Goal: Task Accomplishment & Management: Manage account settings

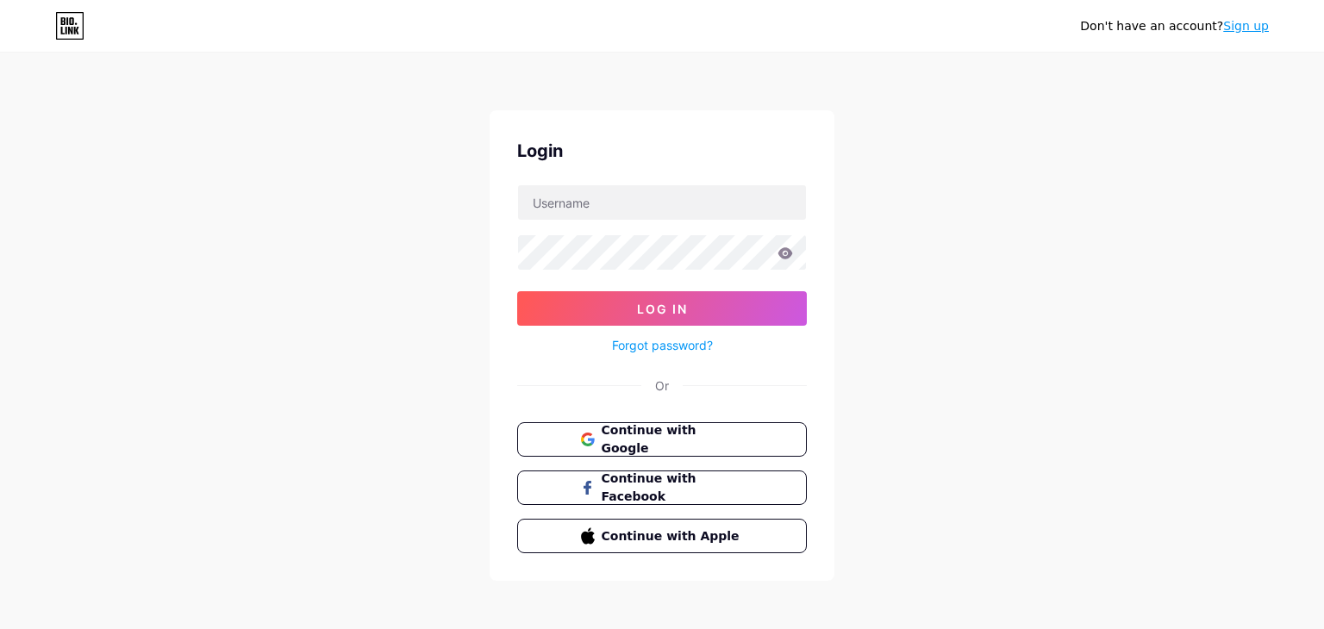
click at [644, 182] on div "Login Log In Forgot password? Or Continue with Google Continue with Facebook Co…" at bounding box center [662, 345] width 345 height 471
click at [600, 209] on input "text" at bounding box center [662, 202] width 288 height 34
type input "B34RDAWGGAMING"
click at [704, 344] on link "Forgot password?" at bounding box center [662, 345] width 101 height 18
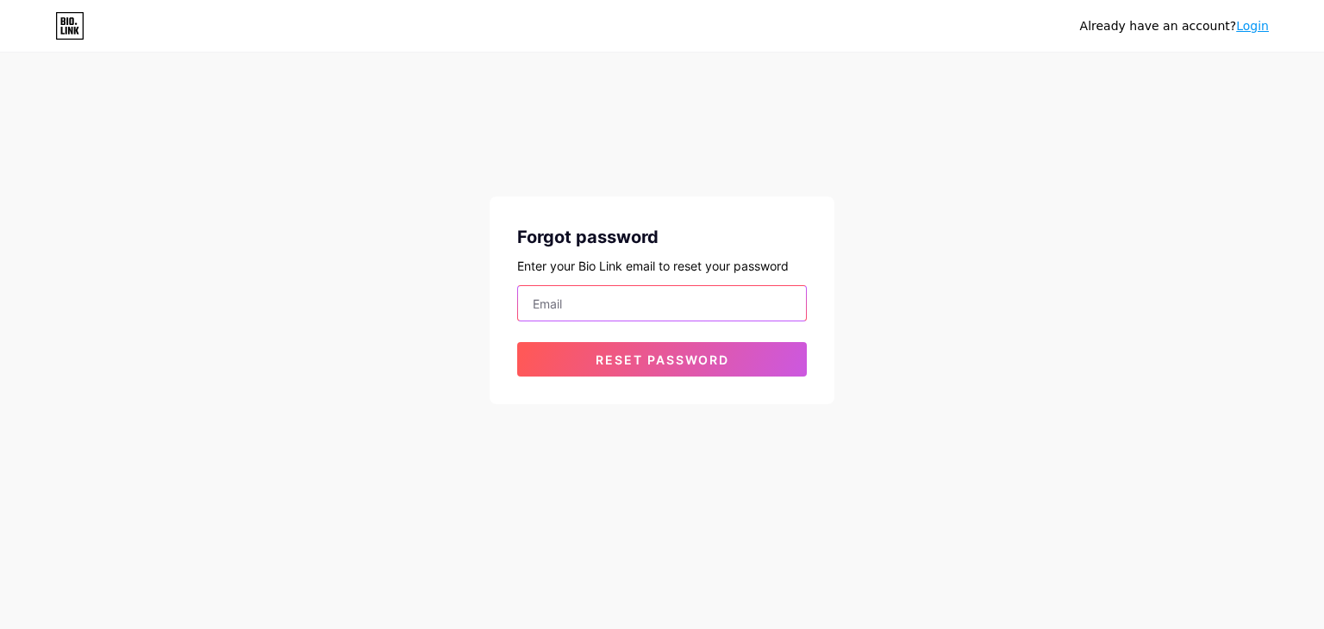
click at [698, 294] on input "email" at bounding box center [662, 303] width 288 height 34
type input "[EMAIL_ADDRESS][DOMAIN_NAME]"
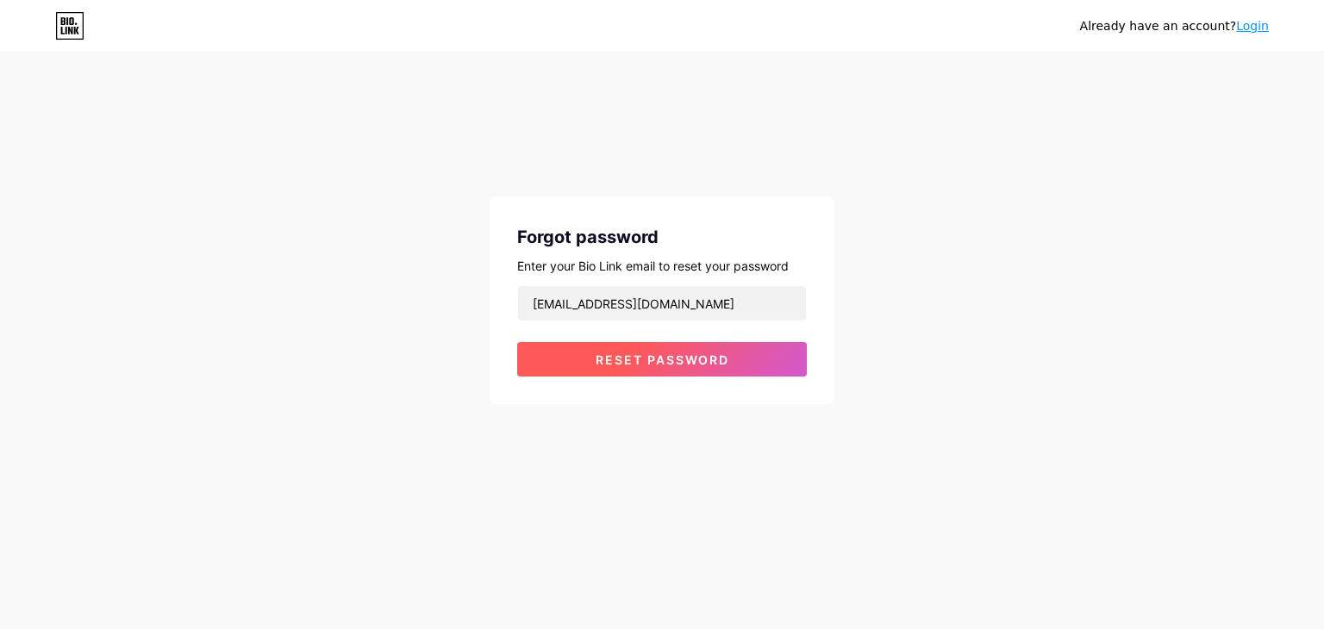
click at [677, 372] on button "Reset password" at bounding box center [662, 359] width 290 height 34
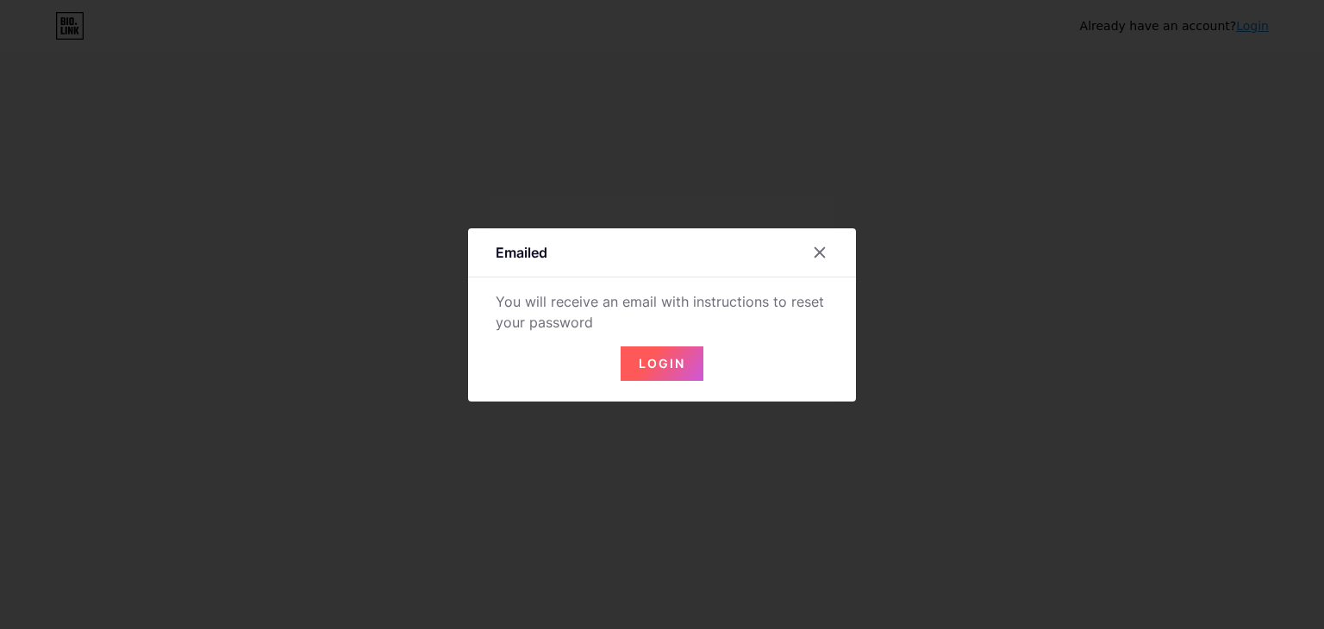
click at [666, 364] on span "Login" at bounding box center [662, 363] width 47 height 15
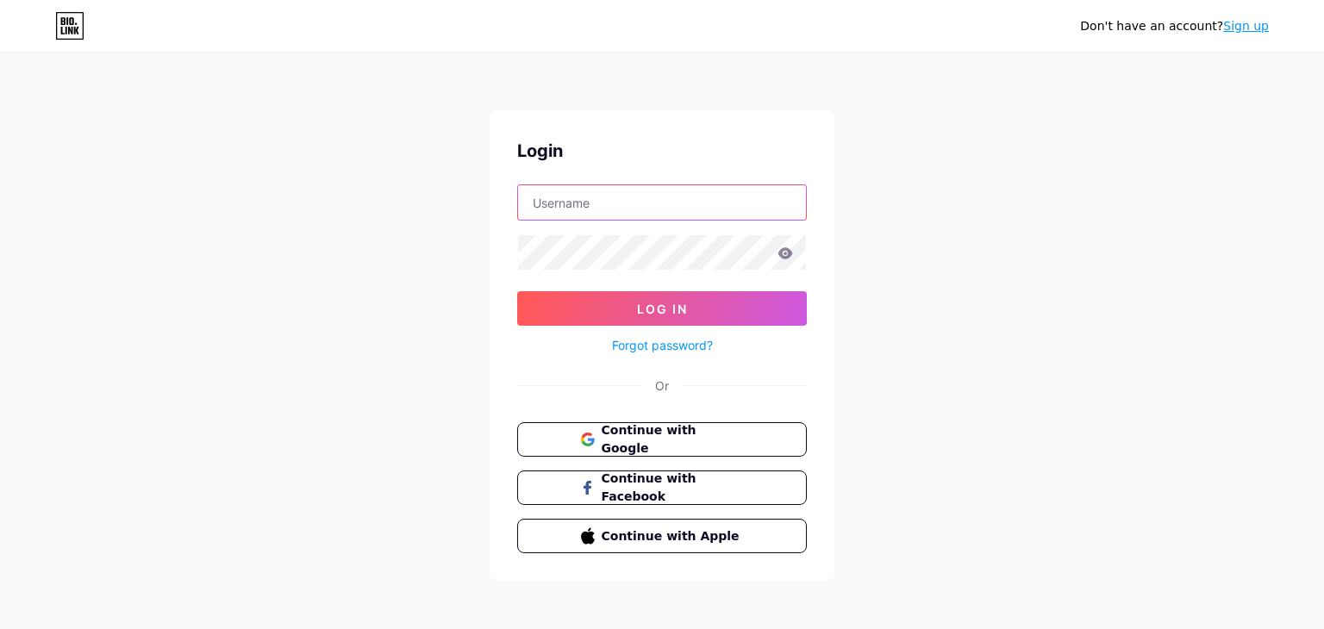
click at [734, 200] on input "text" at bounding box center [662, 202] width 288 height 34
type input "kokonkeith@outlook.com"
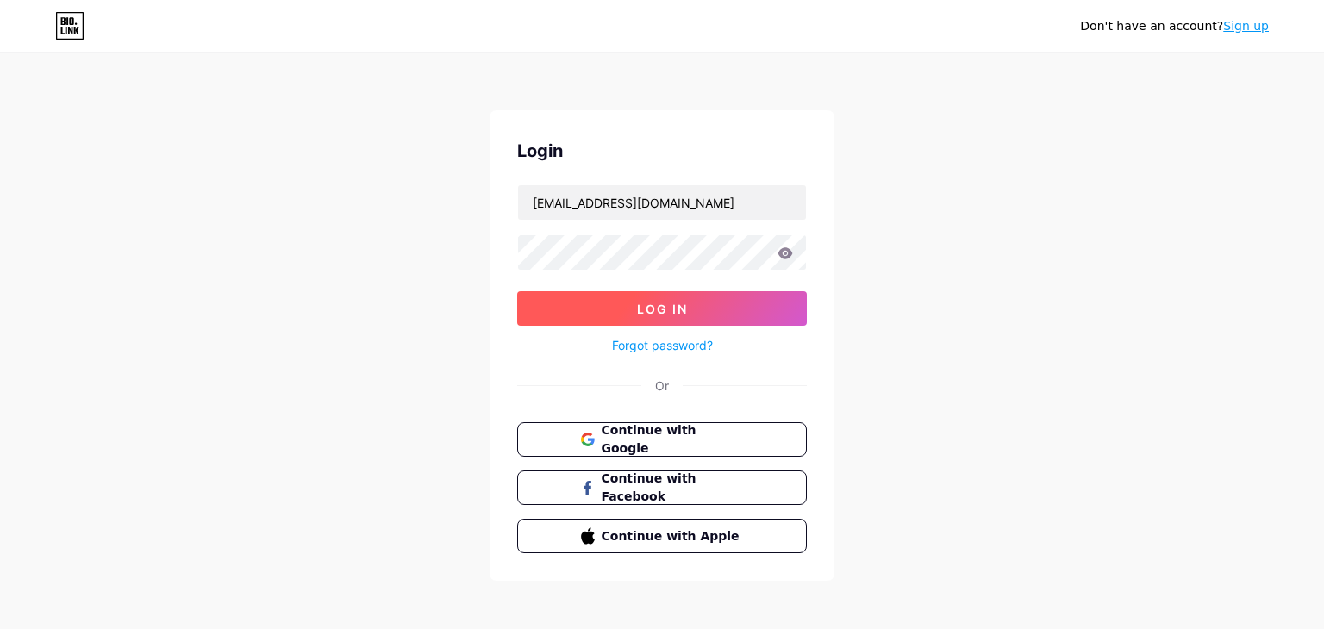
click at [735, 297] on button "Log In" at bounding box center [662, 308] width 290 height 34
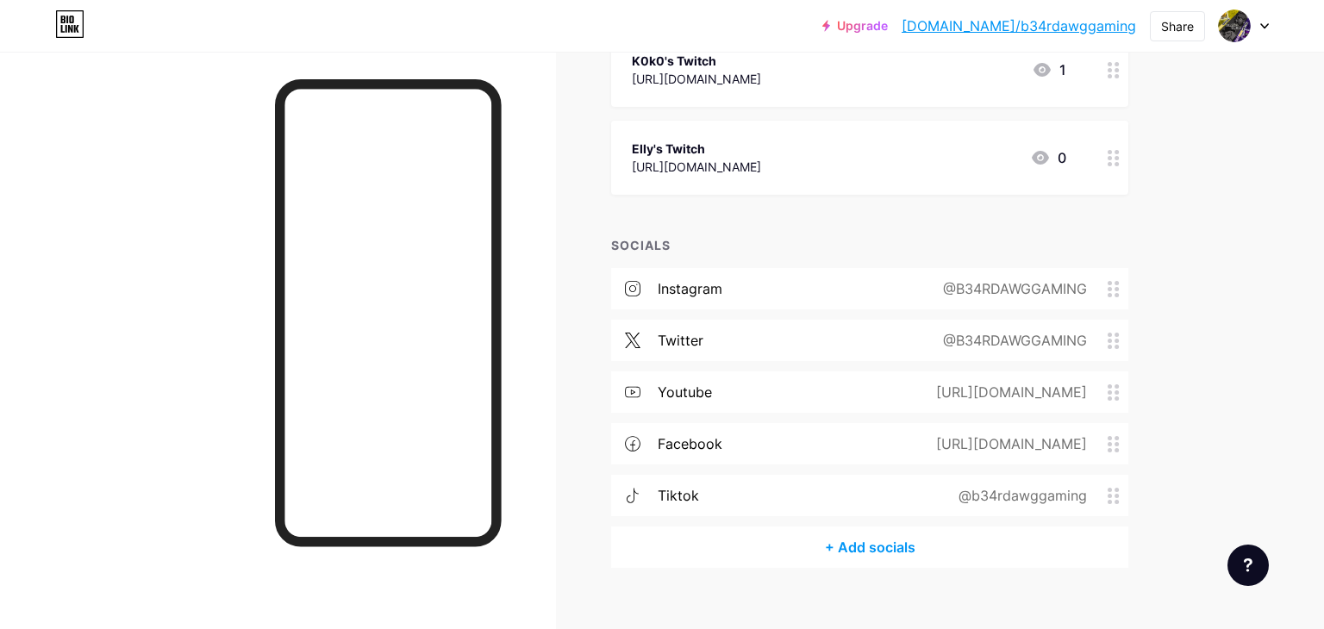
scroll to position [416, 0]
click at [1032, 337] on div "@B34RDAWGGAMING" at bounding box center [1012, 339] width 192 height 21
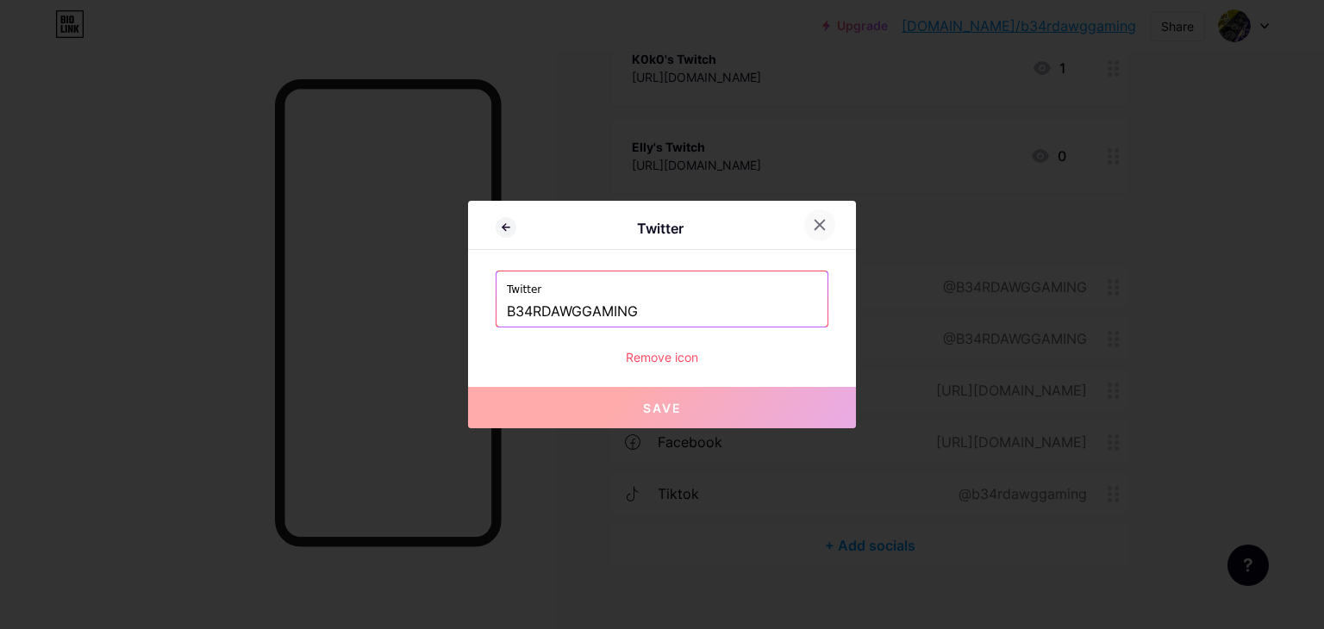
click at [822, 218] on icon at bounding box center [820, 225] width 14 height 14
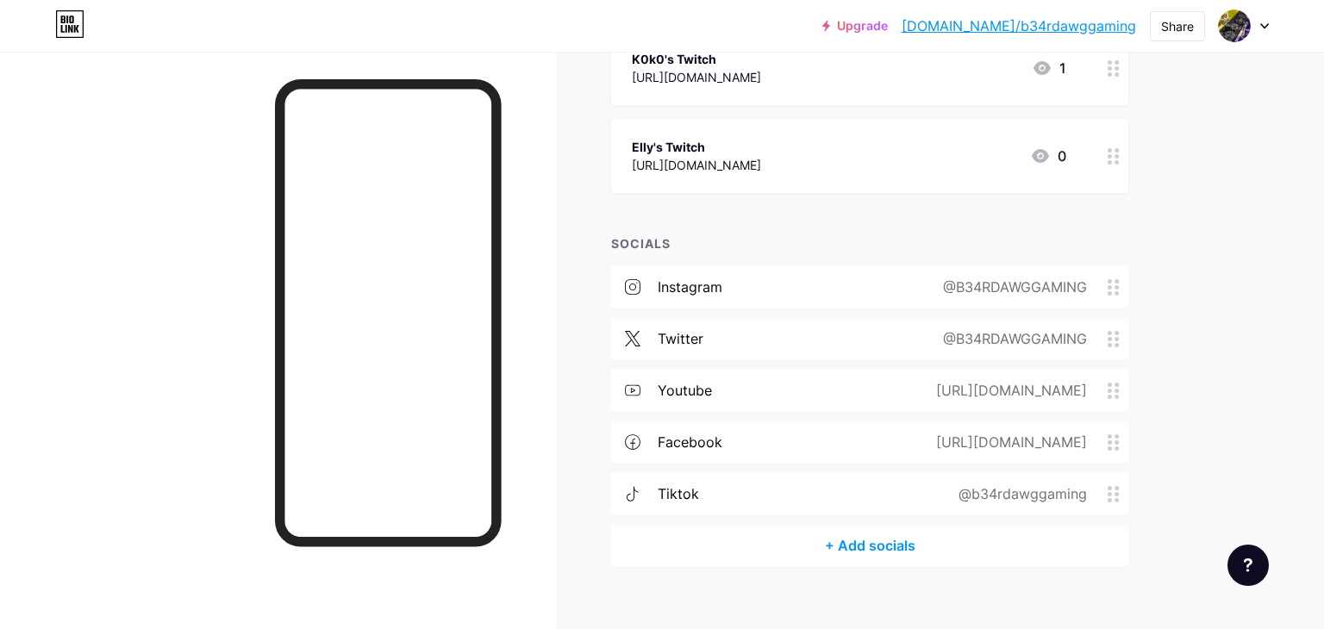
click at [912, 433] on div "https://www.facebook.com/profile.php?id=61573805525557" at bounding box center [1008, 442] width 199 height 21
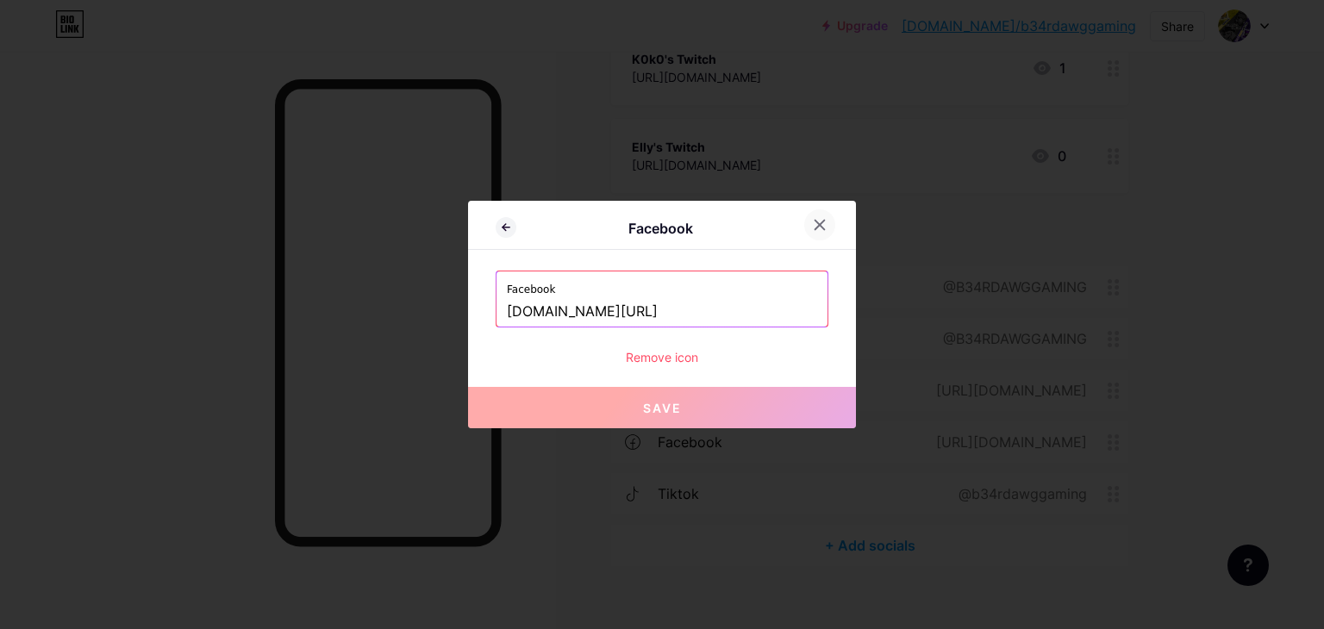
click at [819, 218] on icon at bounding box center [820, 225] width 14 height 14
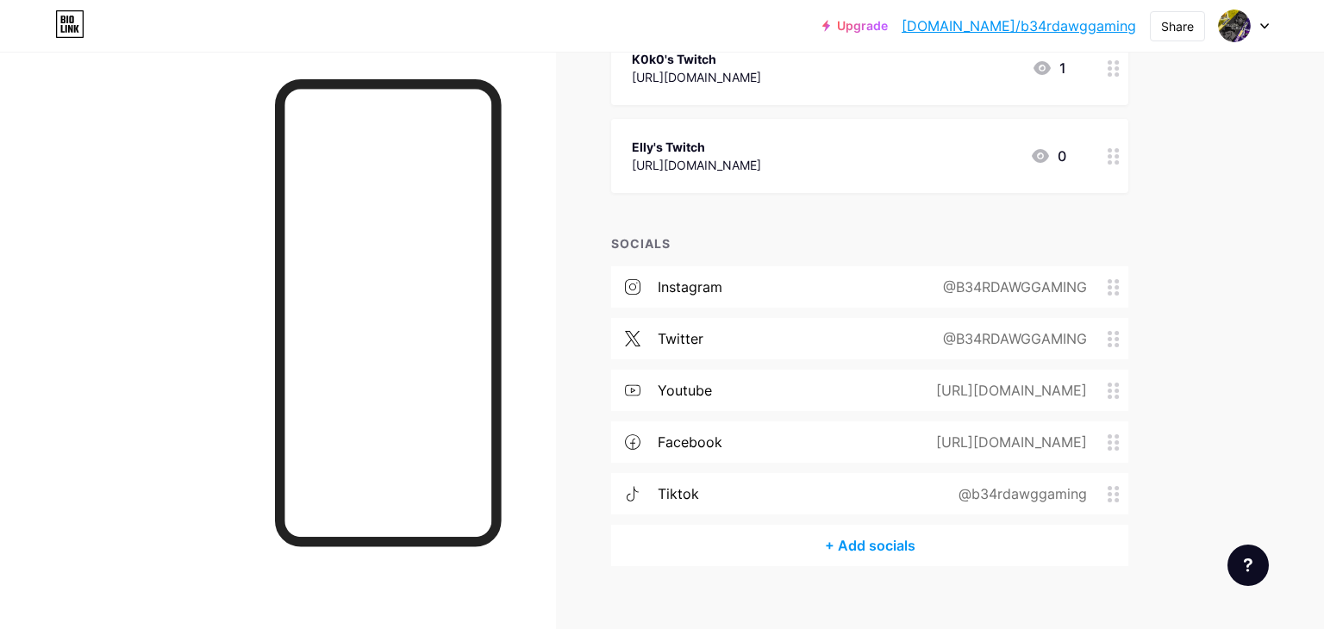
scroll to position [438, 0]
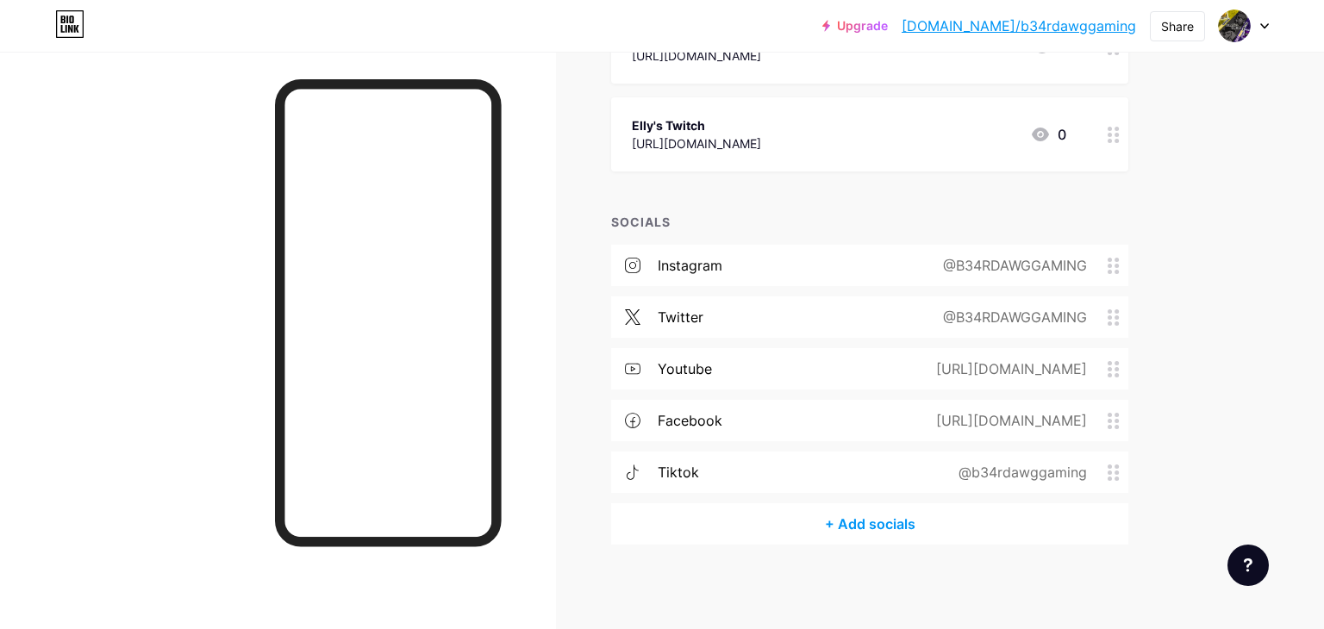
click at [1048, 480] on div "@b34rdawggaming" at bounding box center [1019, 472] width 177 height 21
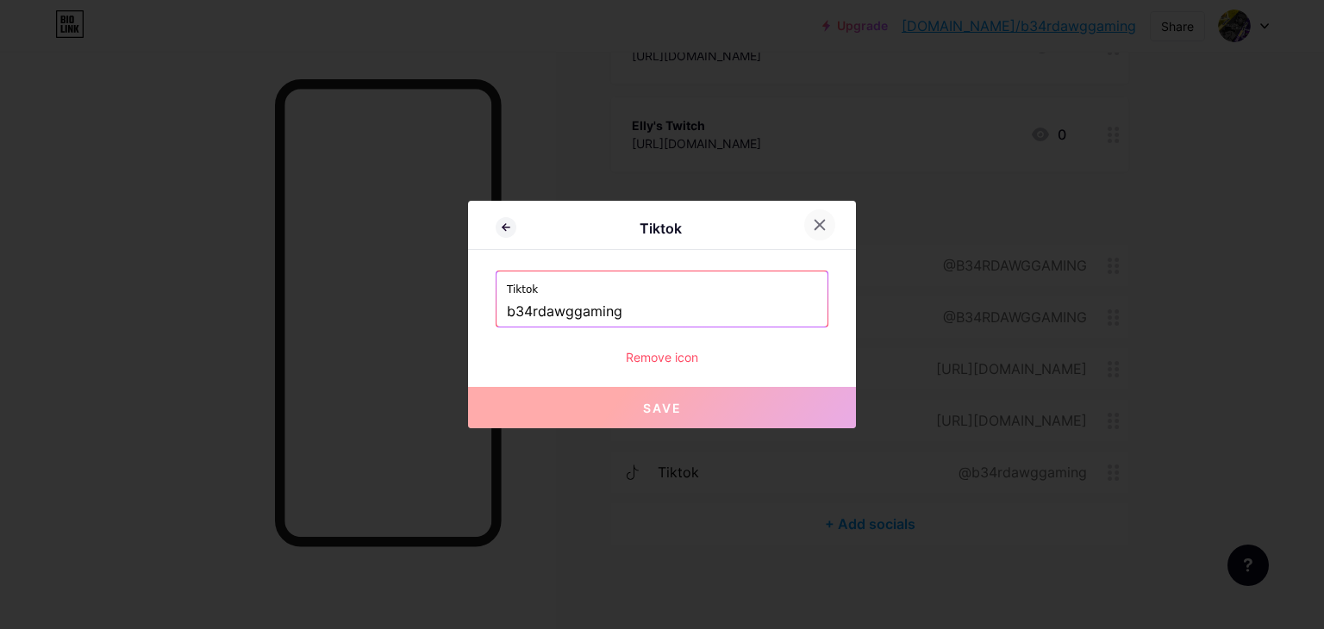
click at [818, 225] on icon at bounding box center [820, 225] width 14 height 14
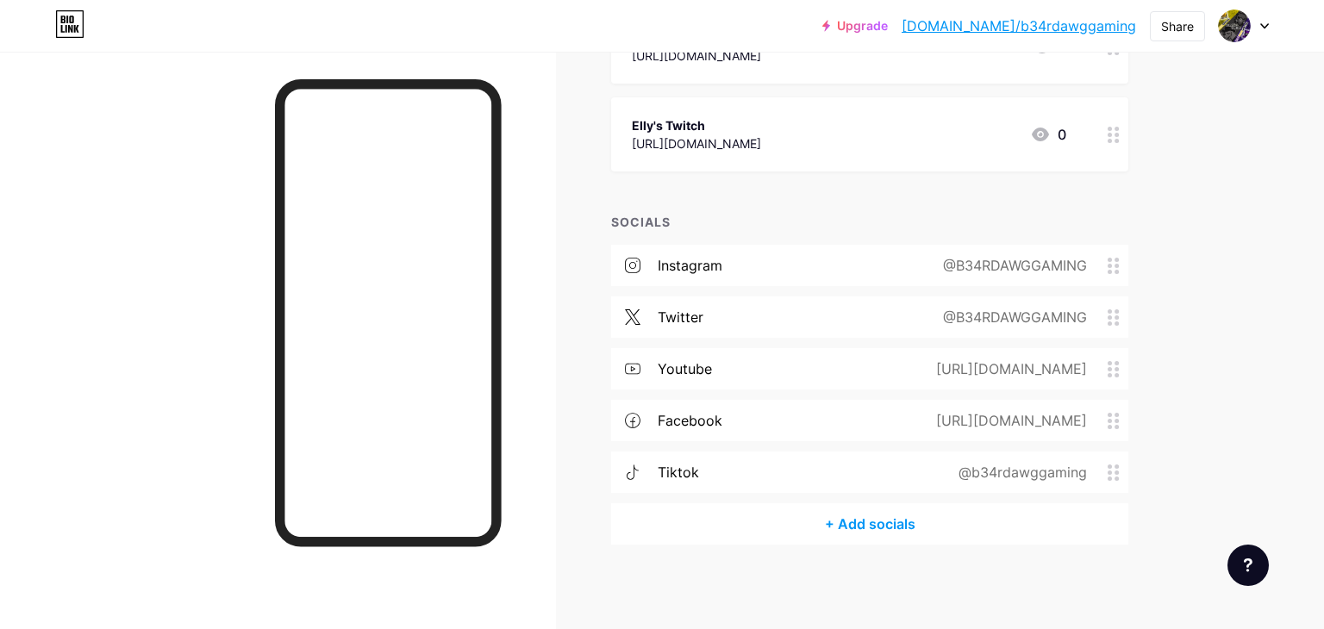
scroll to position [0, 0]
